Goal: Check status: Check status

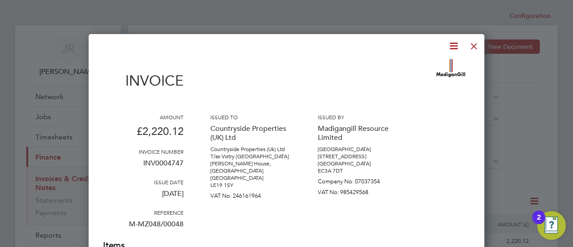
click at [473, 48] on div at bounding box center [474, 44] width 16 height 16
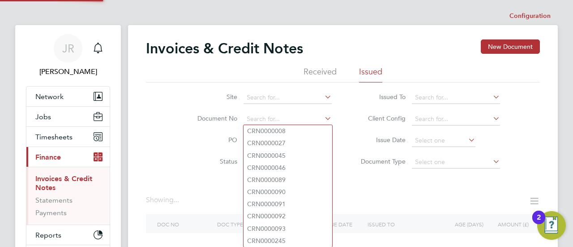
drag, startPoint x: 289, startPoint y: 118, endPoint x: 208, endPoint y: 119, distance: 81.1
click at [208, 119] on li "Document No" at bounding box center [259, 119] width 168 height 22
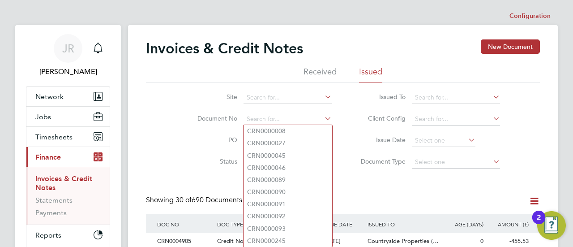
paste input "INV0004782"
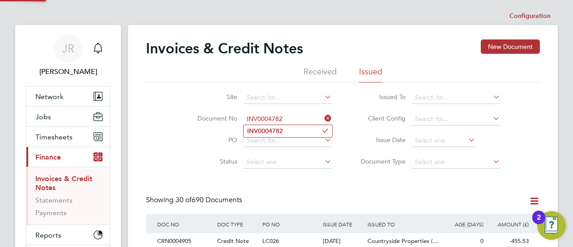
type input "INV0004782"
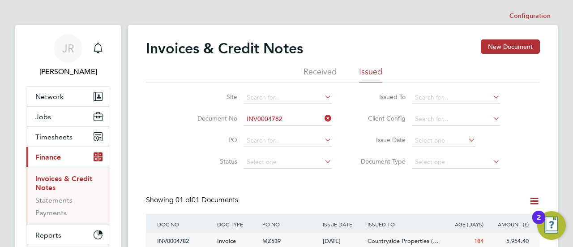
click at [181, 241] on div "INV0004782" at bounding box center [185, 241] width 60 height 17
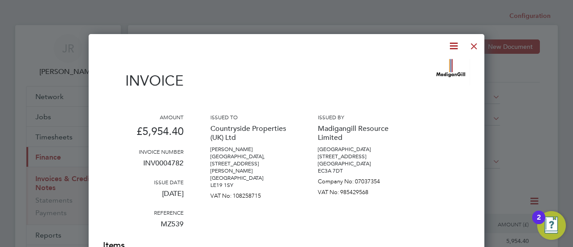
click at [473, 46] on div at bounding box center [474, 44] width 16 height 16
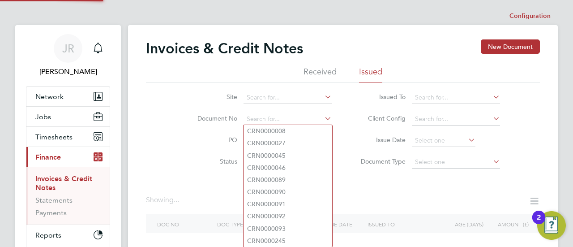
drag, startPoint x: 287, startPoint y: 116, endPoint x: 233, endPoint y: 119, distance: 54.3
click at [233, 119] on li "Document No" at bounding box center [259, 119] width 168 height 22
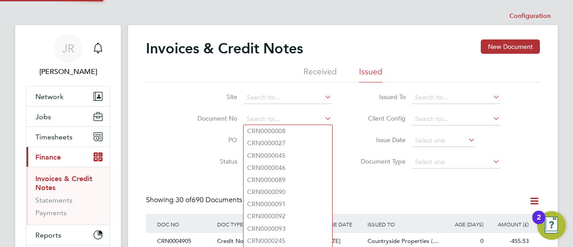
scroll to position [17, 60]
paste input "INV0004788"
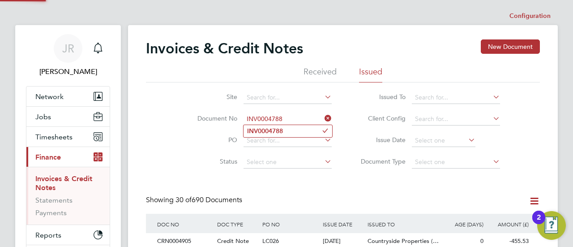
type input "INV0004788"
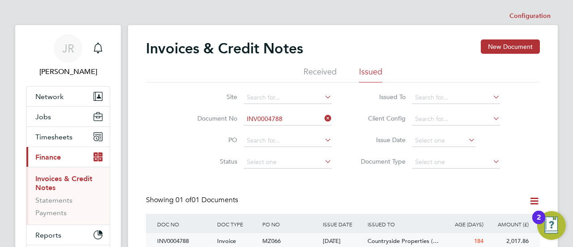
click at [184, 241] on div "INV0004788" at bounding box center [185, 241] width 60 height 17
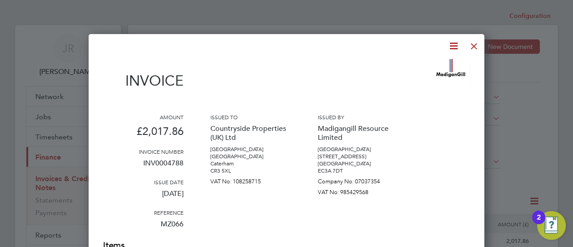
click at [477, 46] on div at bounding box center [474, 44] width 16 height 16
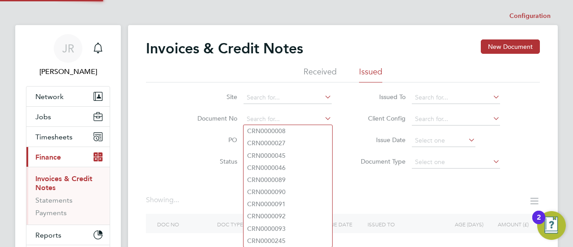
drag, startPoint x: 288, startPoint y: 117, endPoint x: 220, endPoint y: 113, distance: 68.2
click at [220, 113] on li "Document No" at bounding box center [259, 119] width 168 height 22
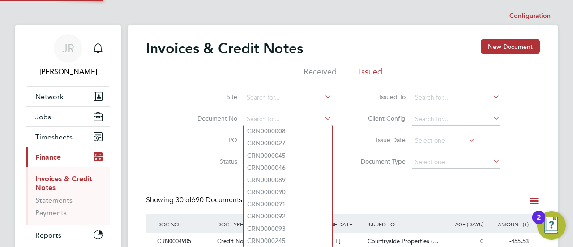
scroll to position [17, 60]
paste input "INV0004799"
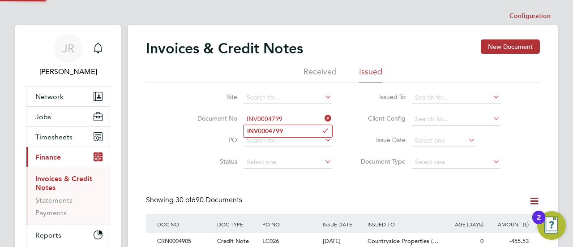
type input "INV0004799"
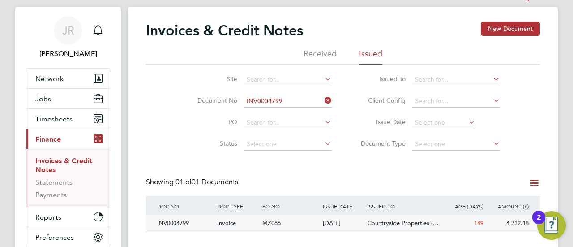
click at [181, 224] on div "INV0004799" at bounding box center [185, 223] width 60 height 17
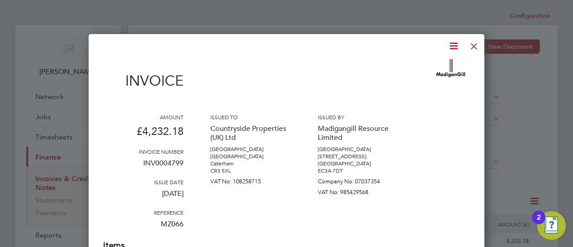
click at [476, 45] on div at bounding box center [474, 44] width 16 height 16
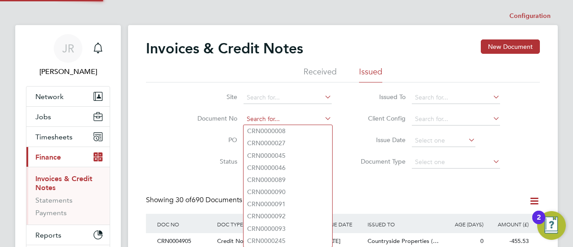
drag, startPoint x: 292, startPoint y: 117, endPoint x: 248, endPoint y: 114, distance: 44.0
click at [248, 114] on input at bounding box center [288, 119] width 88 height 13
paste input "INV0004846"
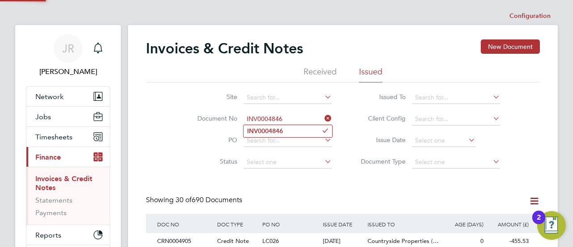
type input "INV0004846"
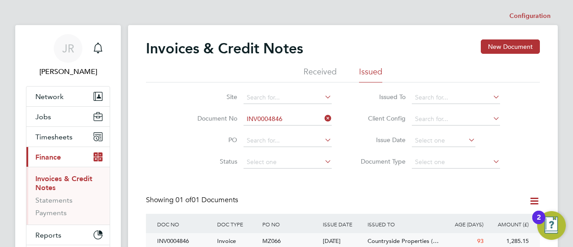
click at [182, 241] on div "INV0004846" at bounding box center [185, 241] width 60 height 17
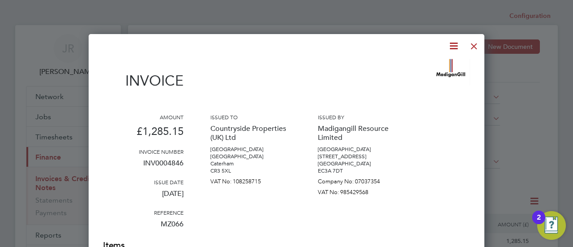
click at [474, 43] on div at bounding box center [474, 44] width 16 height 16
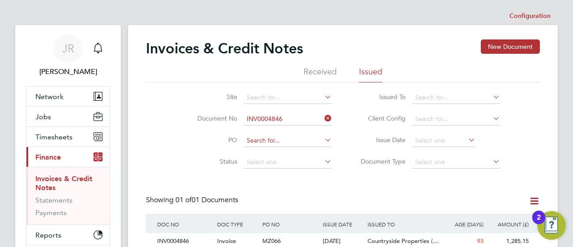
click at [281, 138] on input at bounding box center [288, 140] width 88 height 13
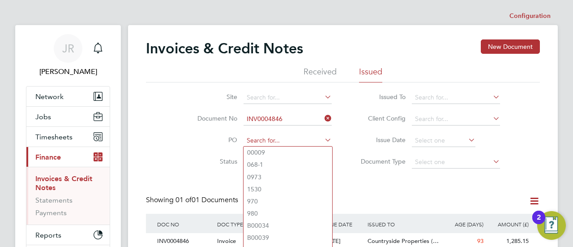
paste input "MZ066"
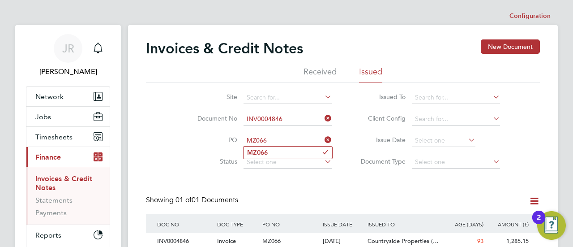
type input "MZ066"
click at [323, 118] on icon at bounding box center [323, 118] width 0 height 13
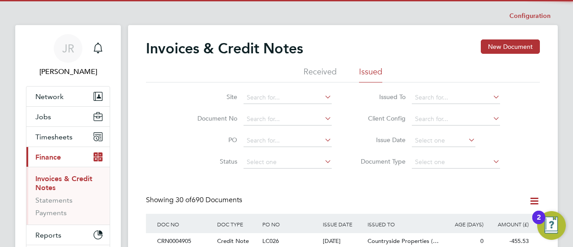
scroll to position [17, 60]
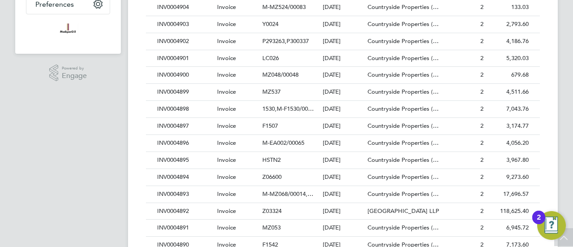
click at [568, 106] on div "JR [PERSON_NAME] Notifications Applications: Network Businesses Sites Workers C…" at bounding box center [286, 149] width 573 height 801
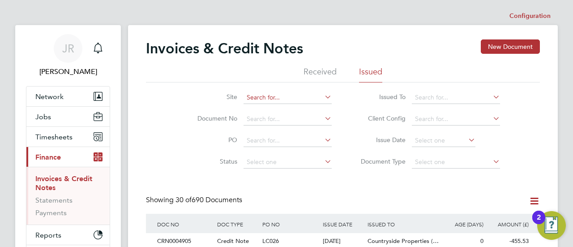
click at [312, 98] on input at bounding box center [288, 97] width 88 height 13
type input "h"
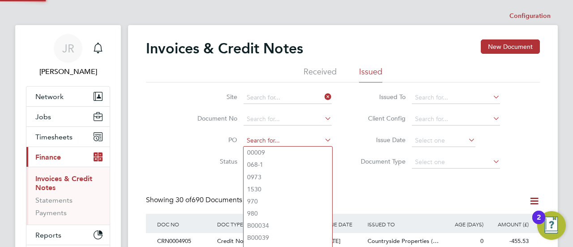
click at [271, 142] on input at bounding box center [288, 140] width 88 height 13
paste input "MZ066"
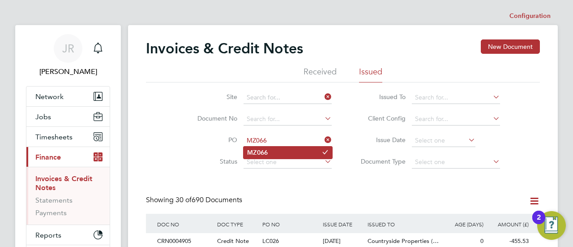
type input "MZ066"
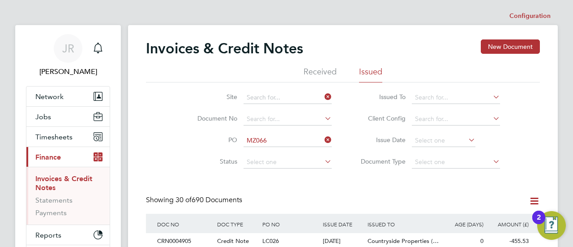
click at [262, 153] on b "MZ066" at bounding box center [257, 153] width 21 height 8
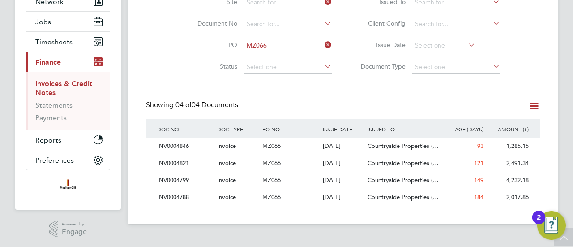
drag, startPoint x: 560, startPoint y: 110, endPoint x: 378, endPoint y: 224, distance: 214.9
click at [378, 224] on app-footer at bounding box center [343, 231] width 430 height 14
